Goal: Check status: Check status

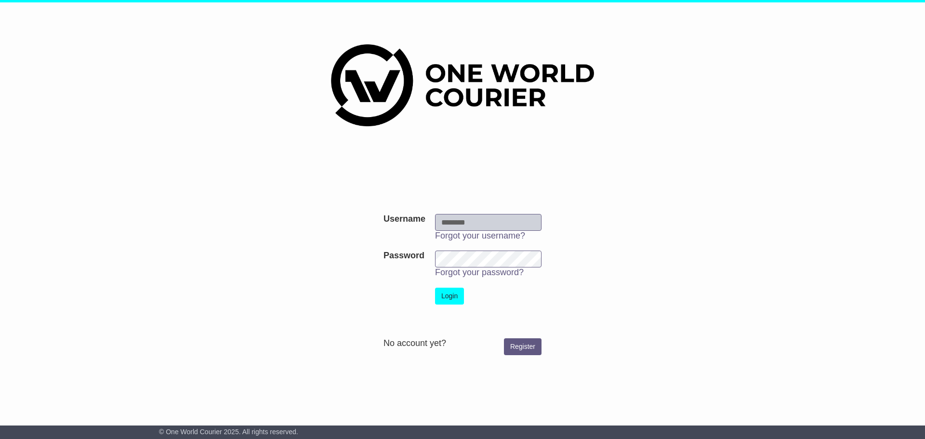
click at [454, 221] on input "Username" at bounding box center [488, 222] width 106 height 17
type input "**********"
click at [452, 293] on button "Login" at bounding box center [449, 296] width 29 height 17
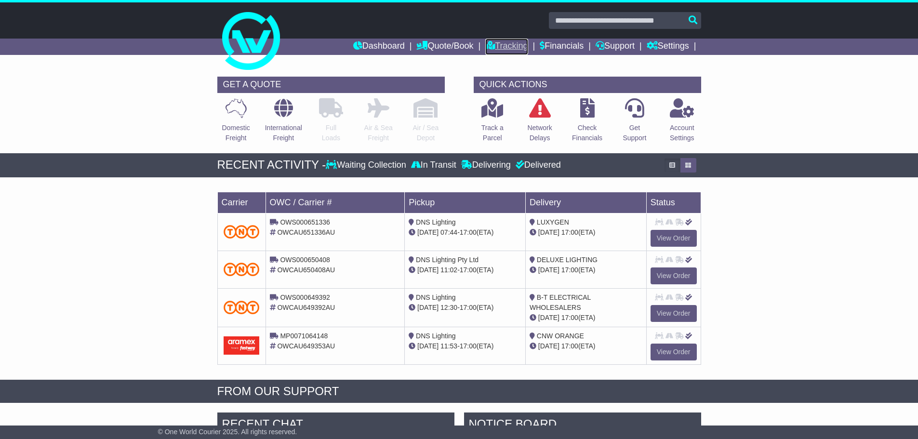
click at [498, 44] on link "Tracking" at bounding box center [506, 47] width 42 height 16
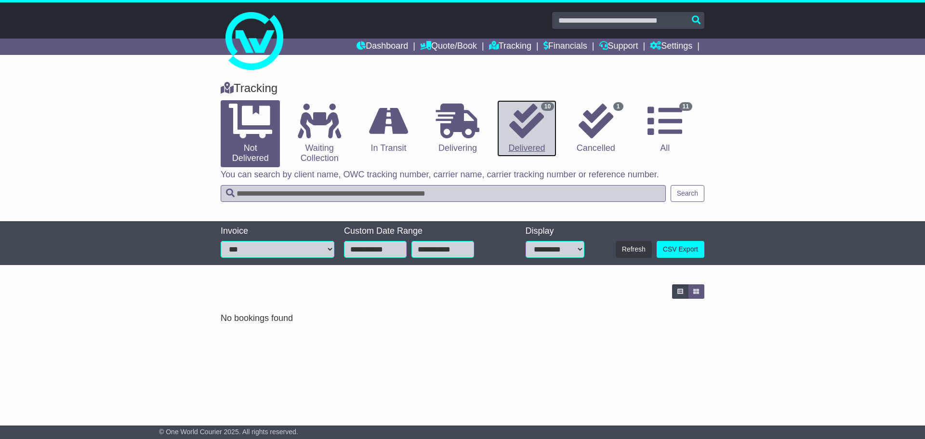
click at [526, 122] on icon at bounding box center [526, 121] width 35 height 35
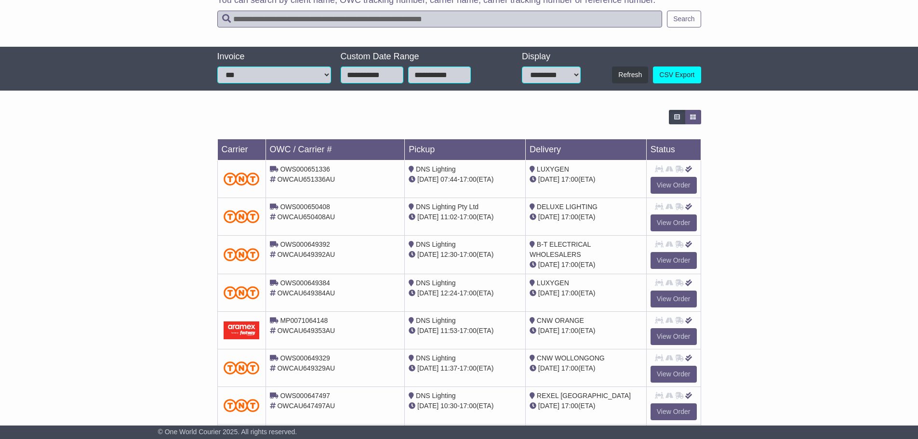
scroll to position [193, 0]
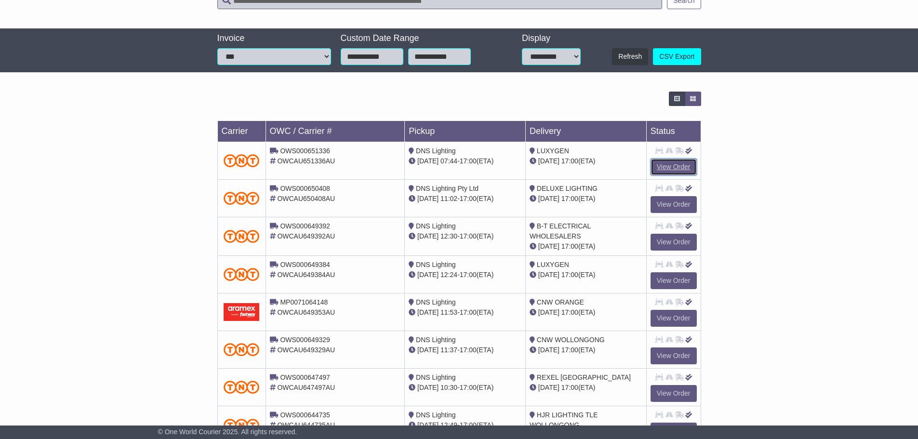
click at [671, 165] on link "View Order" at bounding box center [673, 166] width 46 height 17
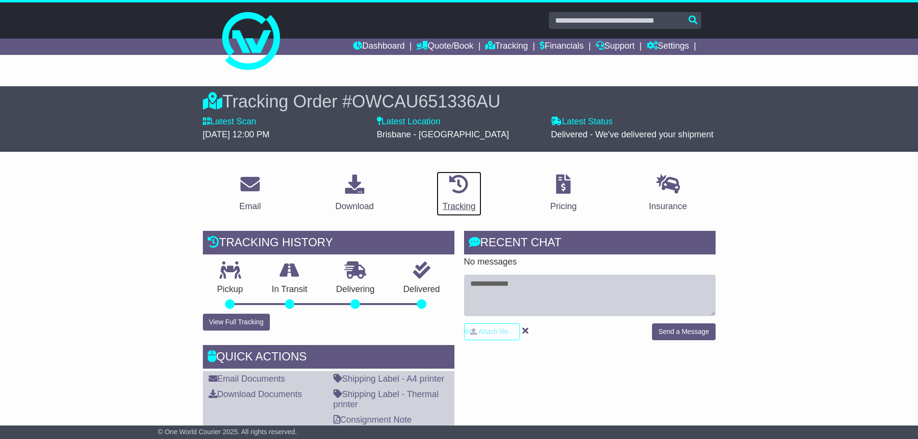
click at [458, 204] on div "Tracking" at bounding box center [458, 206] width 33 height 13
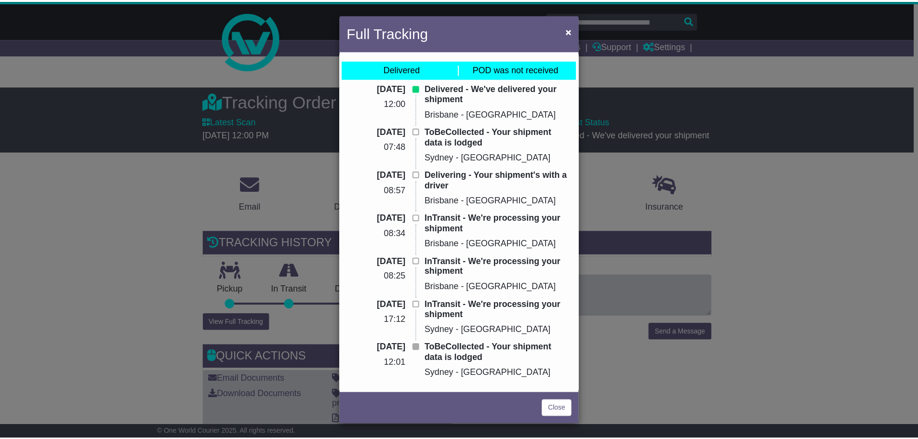
scroll to position [2, 0]
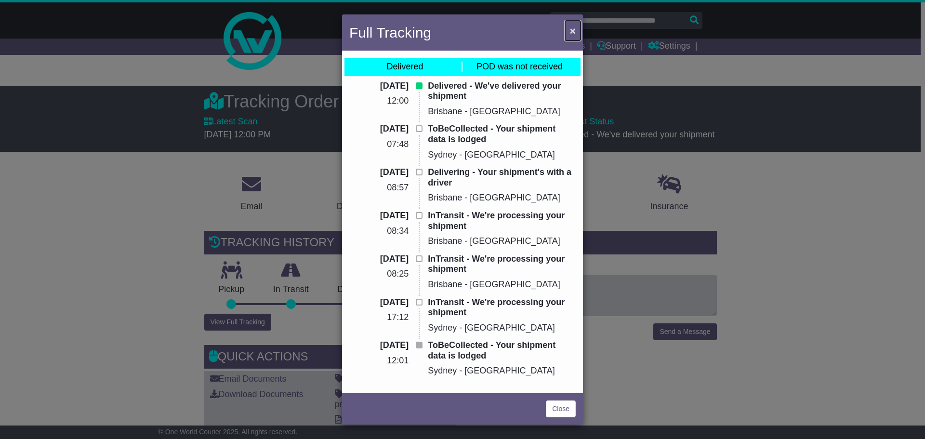
click at [571, 30] on span "×" at bounding box center [573, 30] width 6 height 11
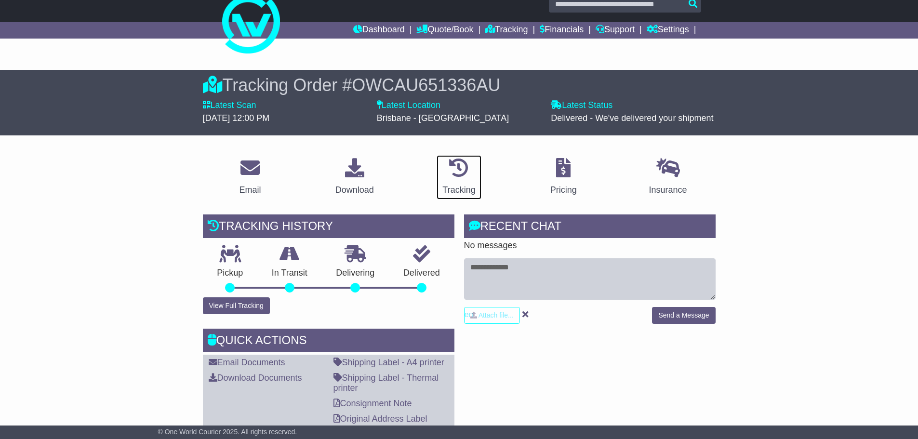
scroll to position [0, 0]
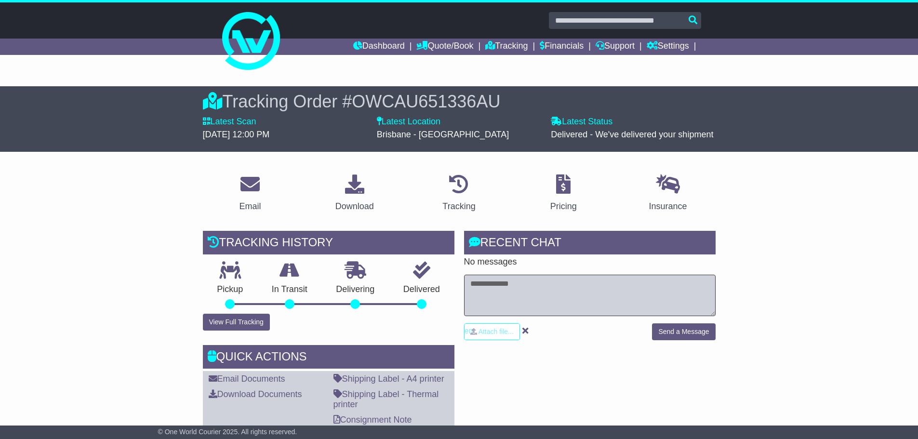
click at [544, 284] on textarea at bounding box center [589, 295] width 251 height 41
type textarea "**********"
click at [665, 328] on button "Send a Message" at bounding box center [683, 331] width 63 height 17
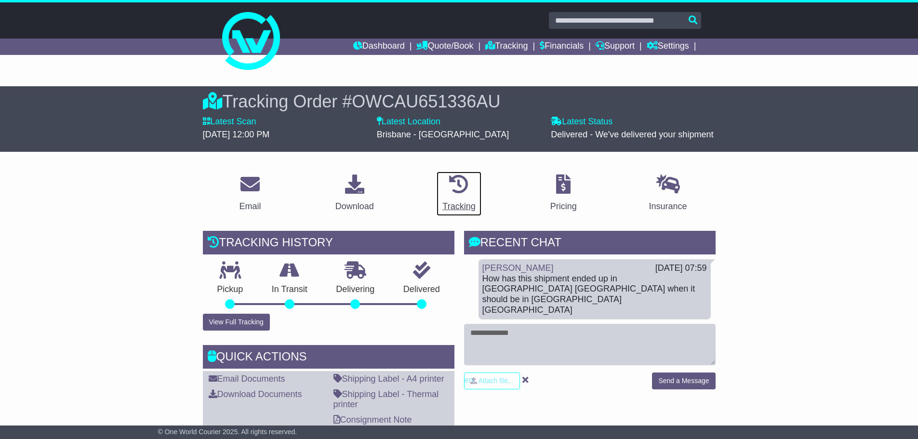
click at [454, 208] on div "Tracking" at bounding box center [458, 206] width 33 height 13
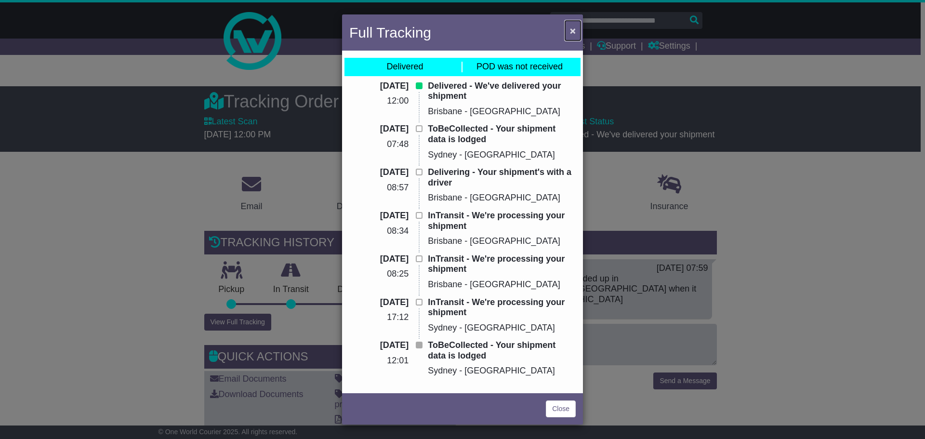
click at [570, 28] on span "×" at bounding box center [573, 30] width 6 height 11
